Goal: Information Seeking & Learning: Learn about a topic

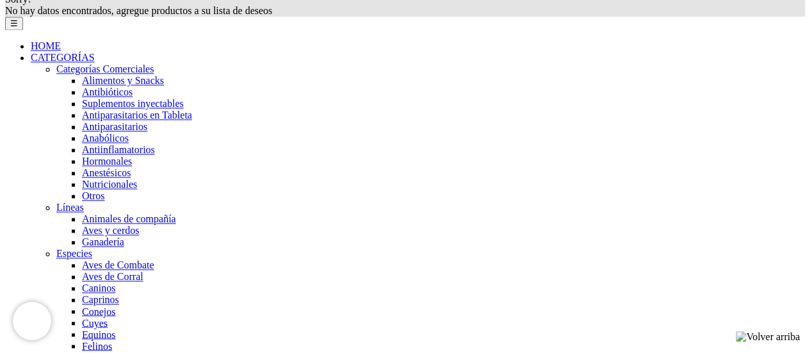
scroll to position [896, 0]
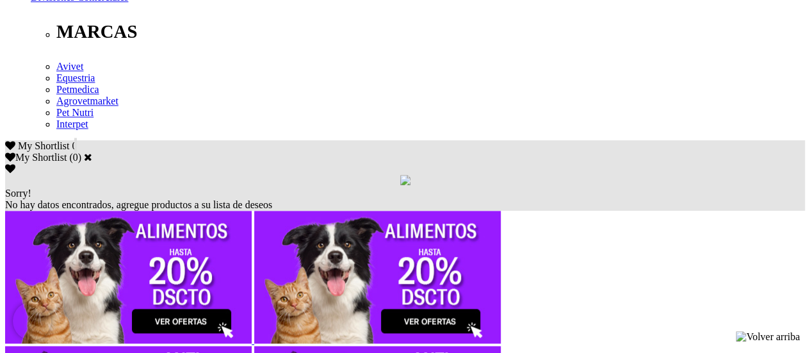
scroll to position [819, 0]
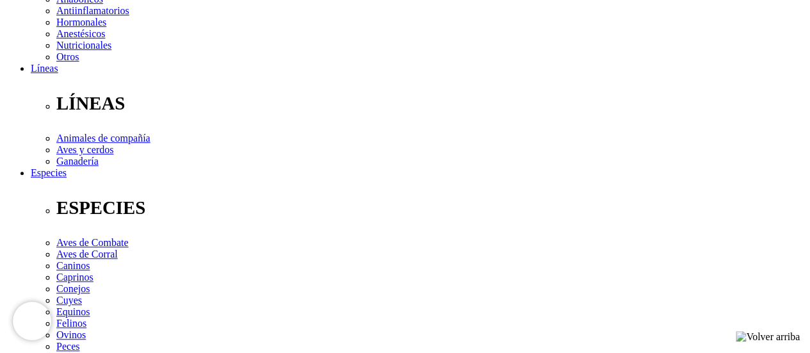
scroll to position [320, 0]
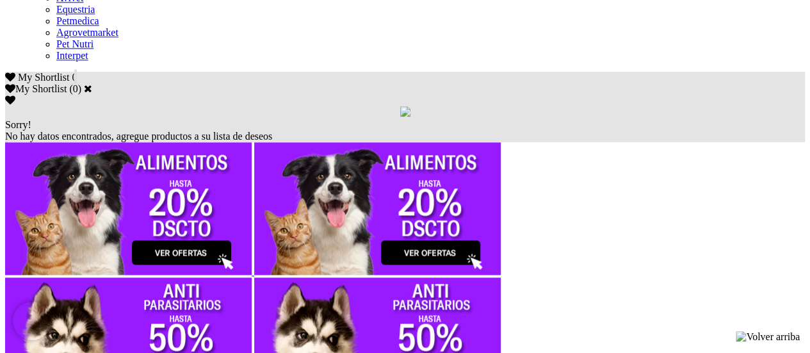
scroll to position [819, 0]
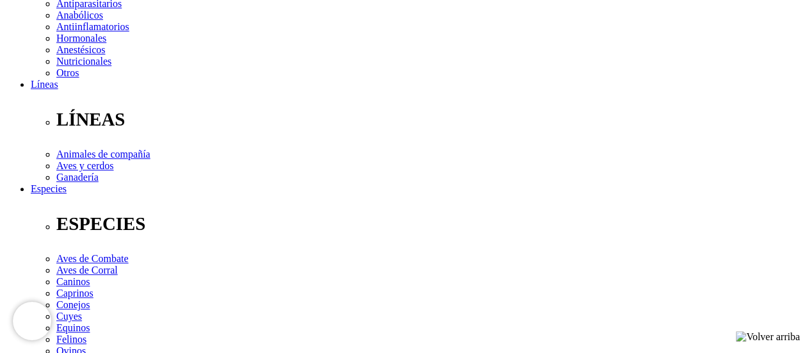
scroll to position [384, 0]
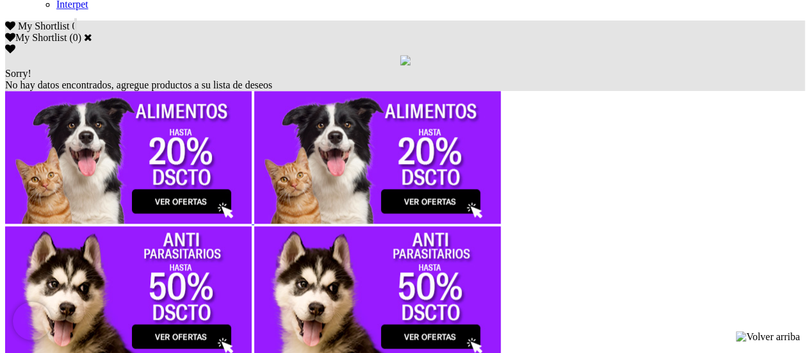
scroll to position [819, 0]
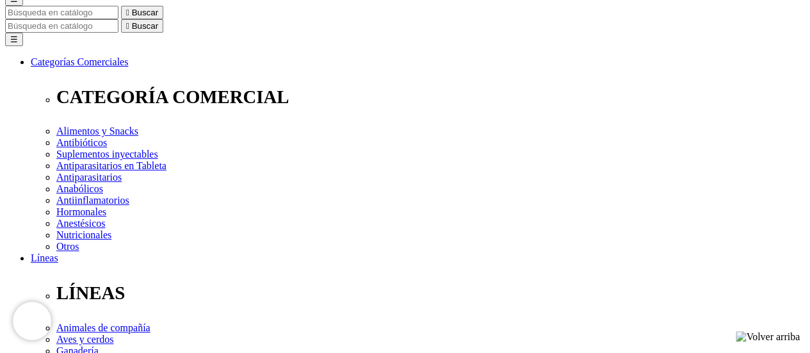
scroll to position [256, 0]
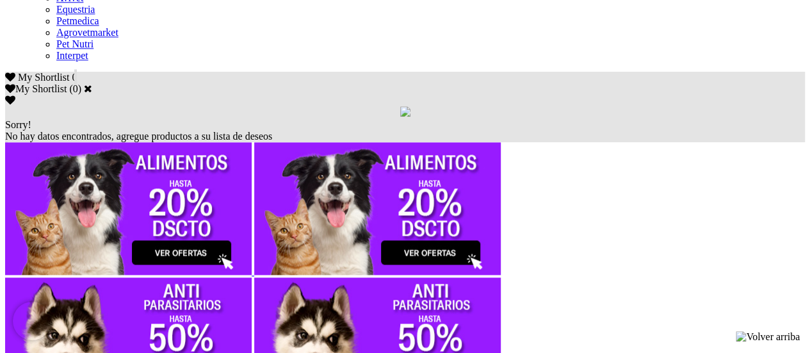
scroll to position [806, 0]
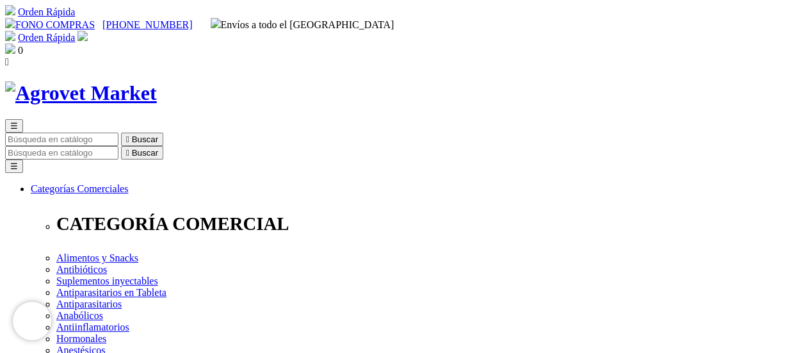
click at [118, 146] on input "Buscar" at bounding box center [61, 152] width 113 height 13
type input "xntopica"
click at [194, 146] on button " Buscar" at bounding box center [215, 152] width 42 height 13
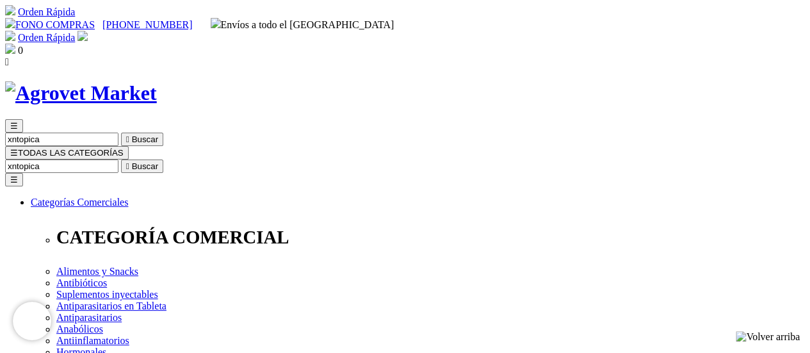
click at [118, 159] on input "xntopica" at bounding box center [61, 165] width 113 height 13
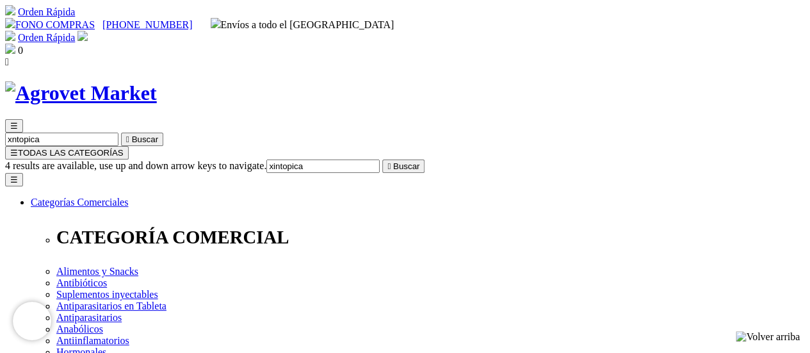
type input "xintopica"
click at [382, 159] on button " Buscar" at bounding box center [403, 165] width 42 height 13
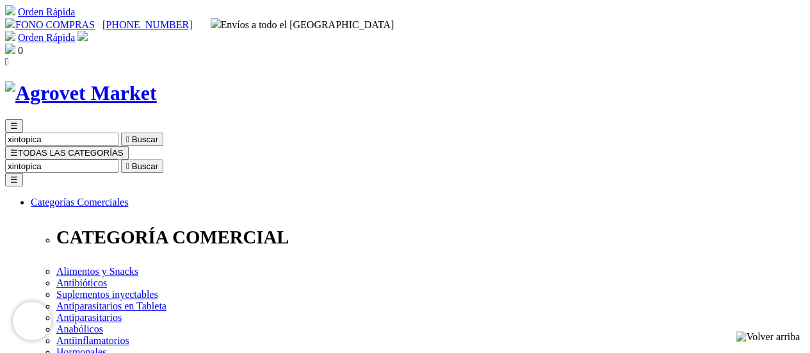
scroll to position [192, 0]
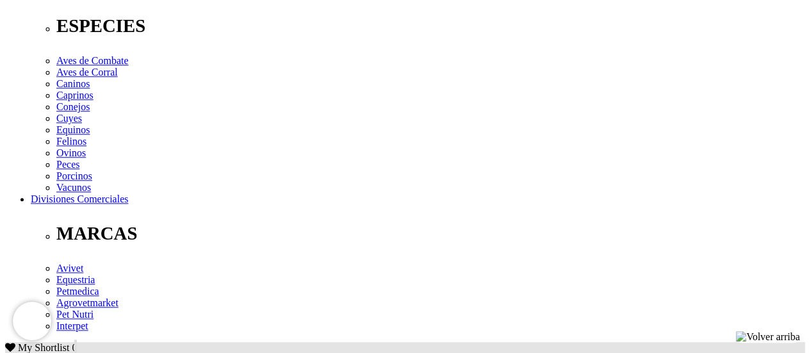
scroll to position [512, 0]
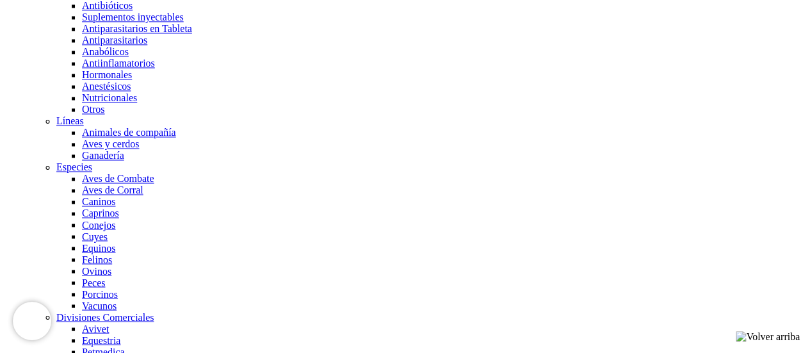
scroll to position [994, 0]
